Goal: Transaction & Acquisition: Purchase product/service

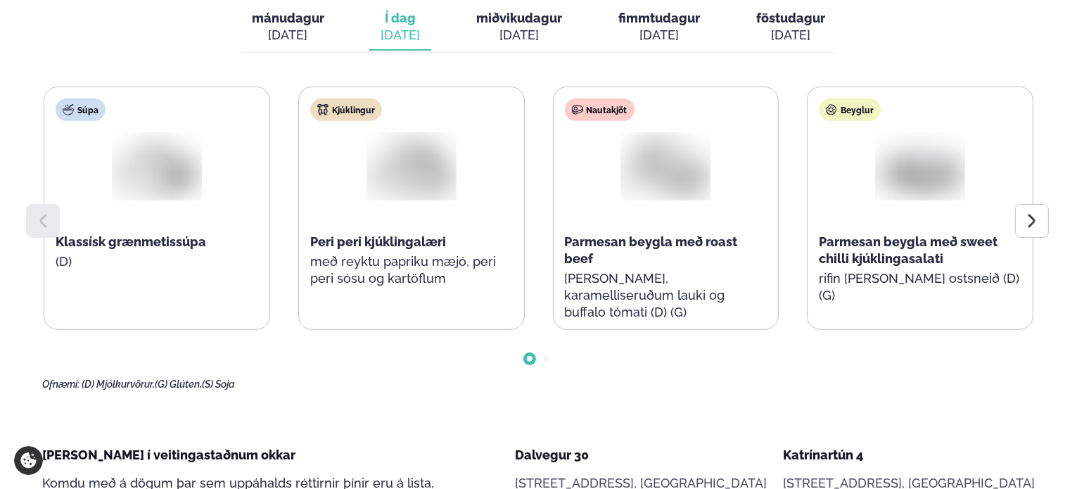
scroll to position [633, 0]
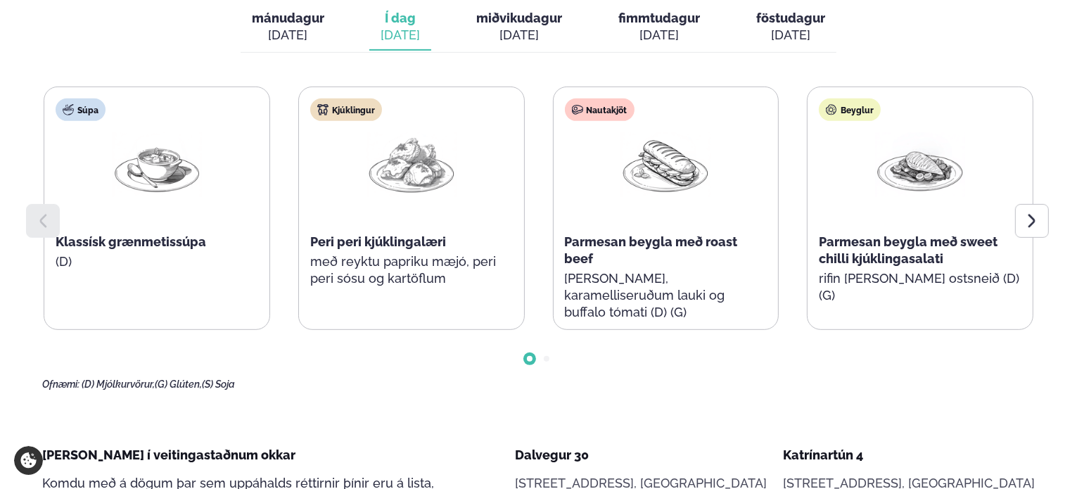
click at [403, 239] on span "Peri peri kjúklingalæri" at bounding box center [378, 241] width 136 height 15
click at [403, 241] on span "Peri peri kjúklingalæri" at bounding box center [378, 241] width 136 height 15
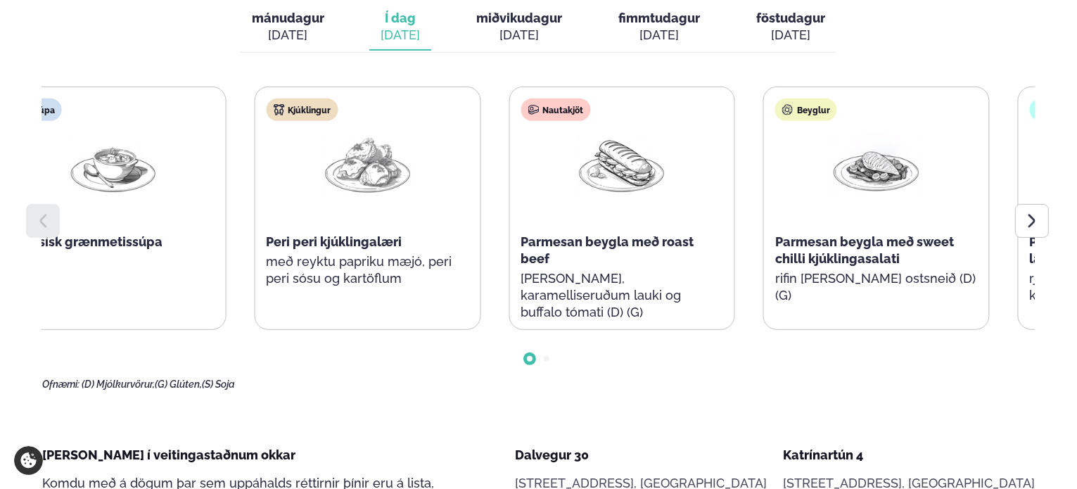
click at [315, 236] on span "Peri peri kjúklingalæri" at bounding box center [334, 241] width 136 height 15
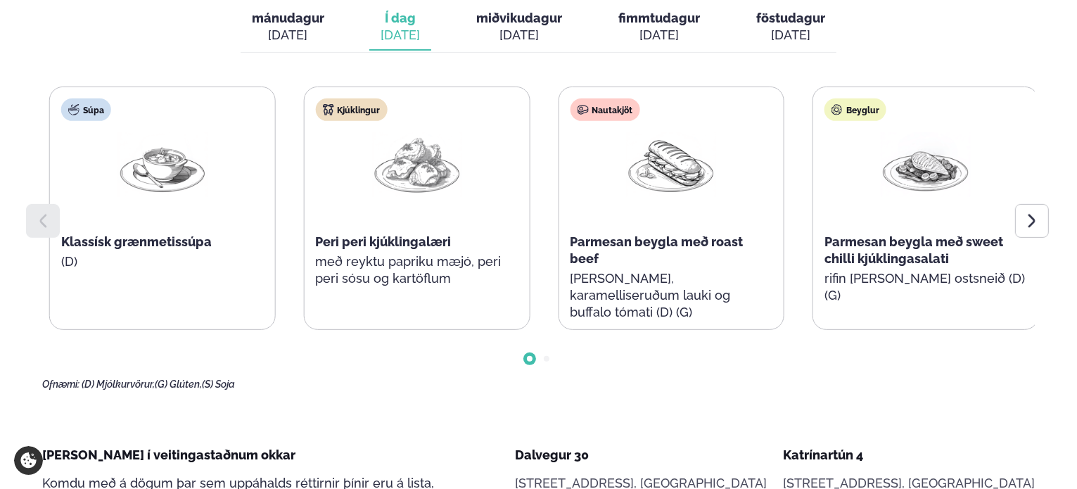
click at [330, 241] on div "Kjúklingur Peri peri kjúklingalæri með reyktu papriku mæjó, peri peri sósu og k…" at bounding box center [416, 199] width 225 height 225
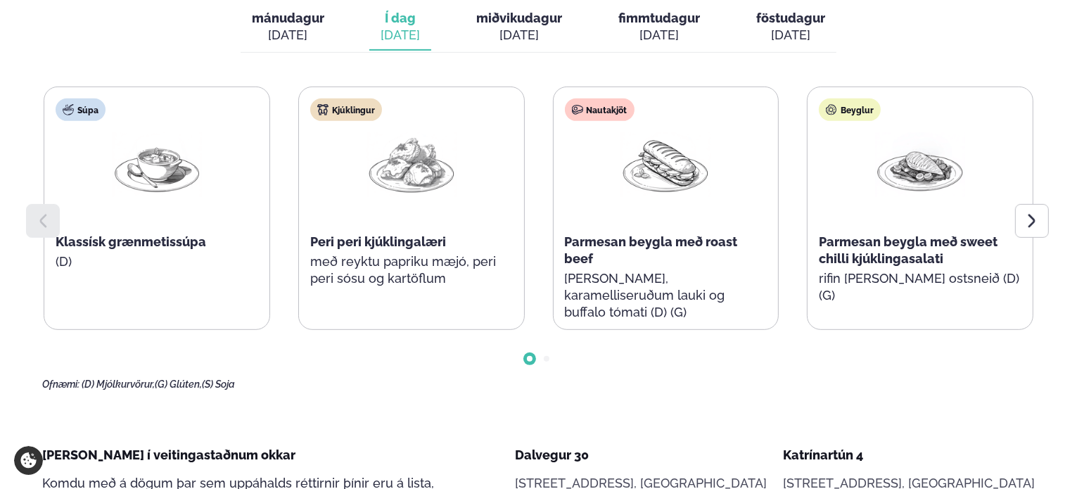
click at [334, 237] on span "Peri peri kjúklingalæri" at bounding box center [378, 241] width 136 height 15
click at [381, 259] on p "með reyktu papriku mæjó, peri peri sósu og kartöflum" at bounding box center [411, 270] width 203 height 34
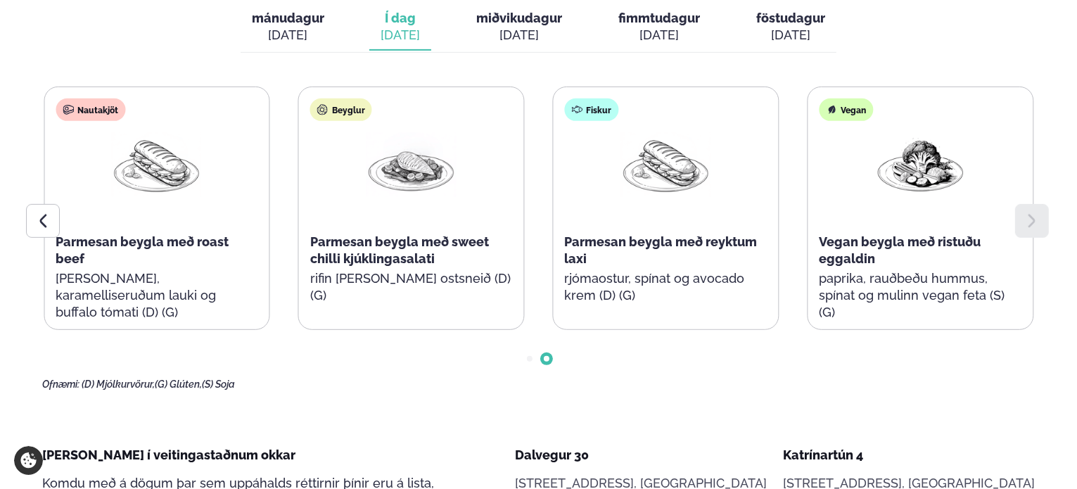
click at [270, 243] on div "Nautakjöt Parmesan beygla með roast beef basil pestó, karamelliseruðum lauki og…" at bounding box center [156, 216] width 225 height 259
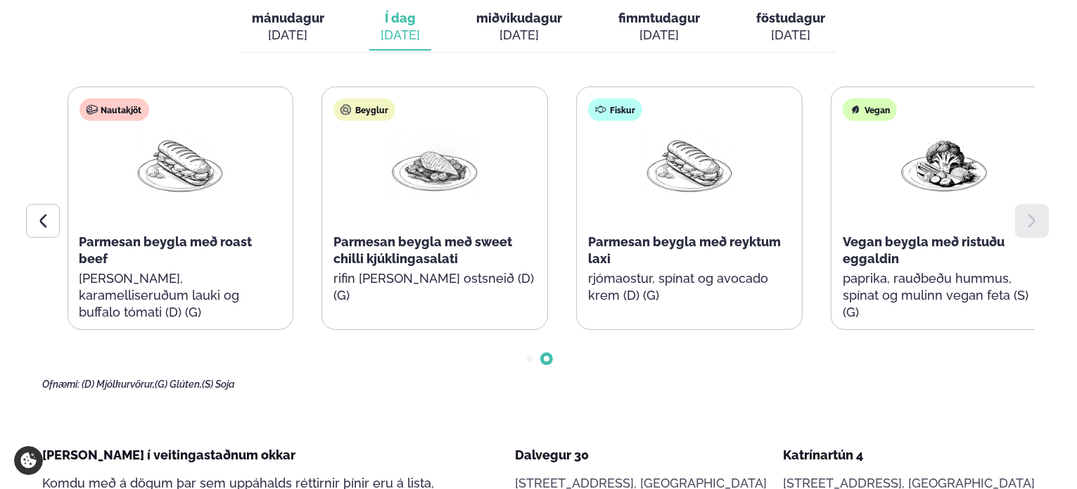
click at [512, 244] on span "Parmesan beygla með sweet chilli kjúklingasalati" at bounding box center [423, 250] width 179 height 32
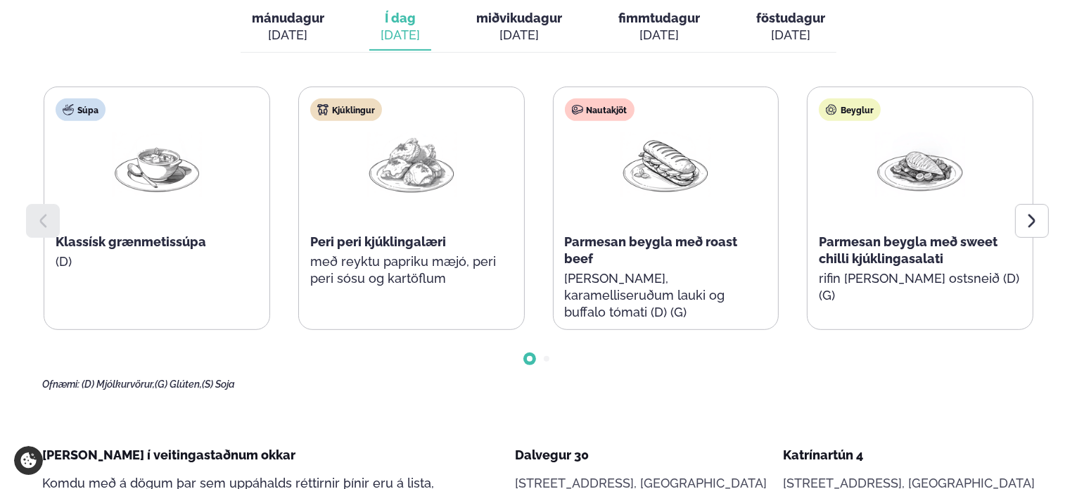
click at [354, 234] on span "Peri peri kjúklingalæri" at bounding box center [378, 241] width 136 height 15
